Goal: Navigation & Orientation: Locate item on page

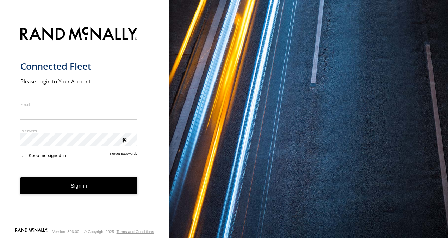
type input "**********"
click at [97, 188] on button "Sign in" at bounding box center [78, 185] width 117 height 17
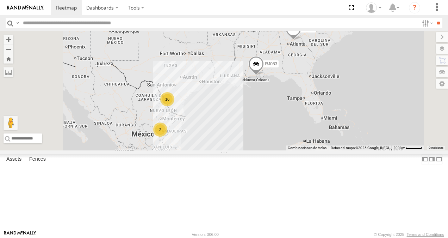
click at [0, 0] on div "XPD GLOBAL" at bounding box center [0, 0] width 0 height 0
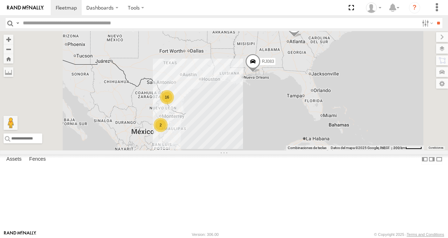
click at [0, 0] on div "XPD GLOBAL" at bounding box center [0, 0] width 0 height 0
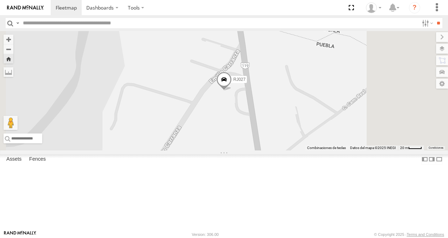
click at [232, 91] on span at bounding box center [224, 81] width 16 height 19
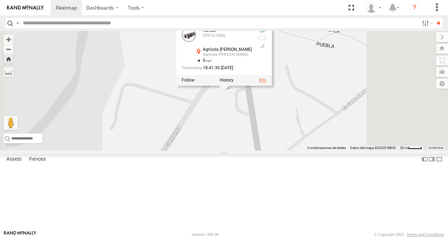
click at [266, 82] on link at bounding box center [262, 80] width 7 height 5
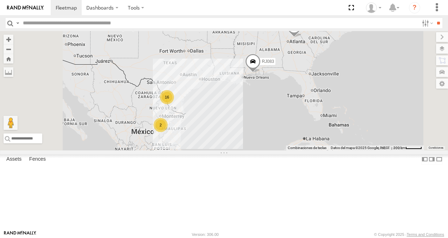
click at [0, 0] on div "RJ027" at bounding box center [0, 0] width 0 height 0
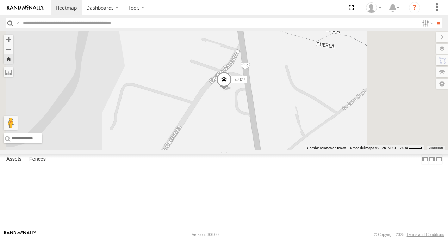
click at [232, 91] on span at bounding box center [224, 81] width 16 height 19
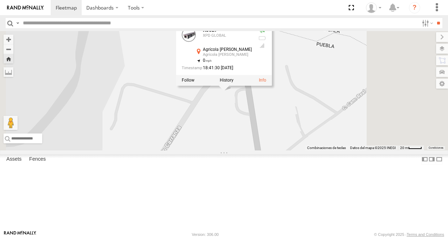
click at [252, 57] on div "Agrícola [PERSON_NAME]" at bounding box center [227, 55] width 49 height 4
click at [195, 82] on label at bounding box center [188, 80] width 13 height 5
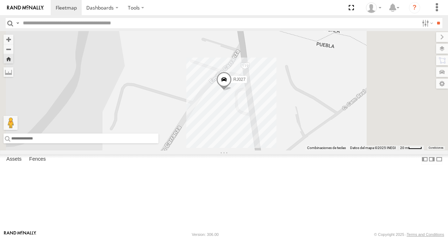
click at [159, 143] on input "text" at bounding box center [81, 138] width 155 height 10
click at [232, 91] on span at bounding box center [224, 81] width 16 height 19
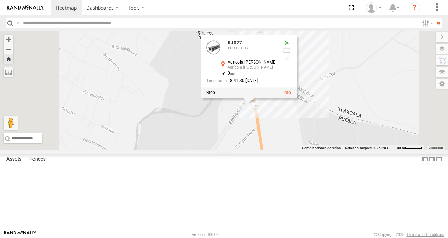
click at [411, 73] on div "RJ027 RJ027 XPD GLOBAL Agrícola Ignacio Zaragoza Agrícola Ignacio Zaragoza 19.1…" at bounding box center [224, 90] width 448 height 119
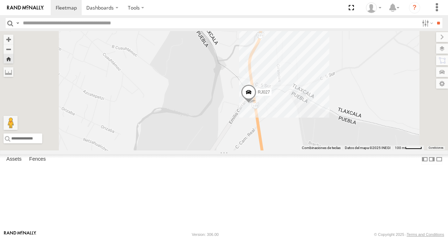
click at [257, 103] on span at bounding box center [249, 93] width 16 height 19
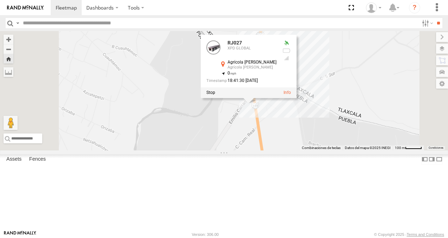
click at [277, 65] on div "Agrícola [PERSON_NAME]" at bounding box center [252, 62] width 49 height 5
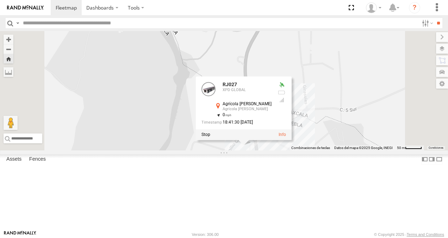
click at [369, 150] on div "RJ027 RJ027 XPD GLOBAL Agrícola Ignacio Zaragoza Agrícola Ignacio Zaragoza 19.1…" at bounding box center [224, 90] width 448 height 119
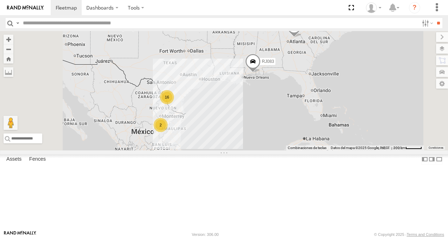
click at [0, 0] on div "XPD GLOBAL" at bounding box center [0, 0] width 0 height 0
